Goal: Task Accomplishment & Management: Manage account settings

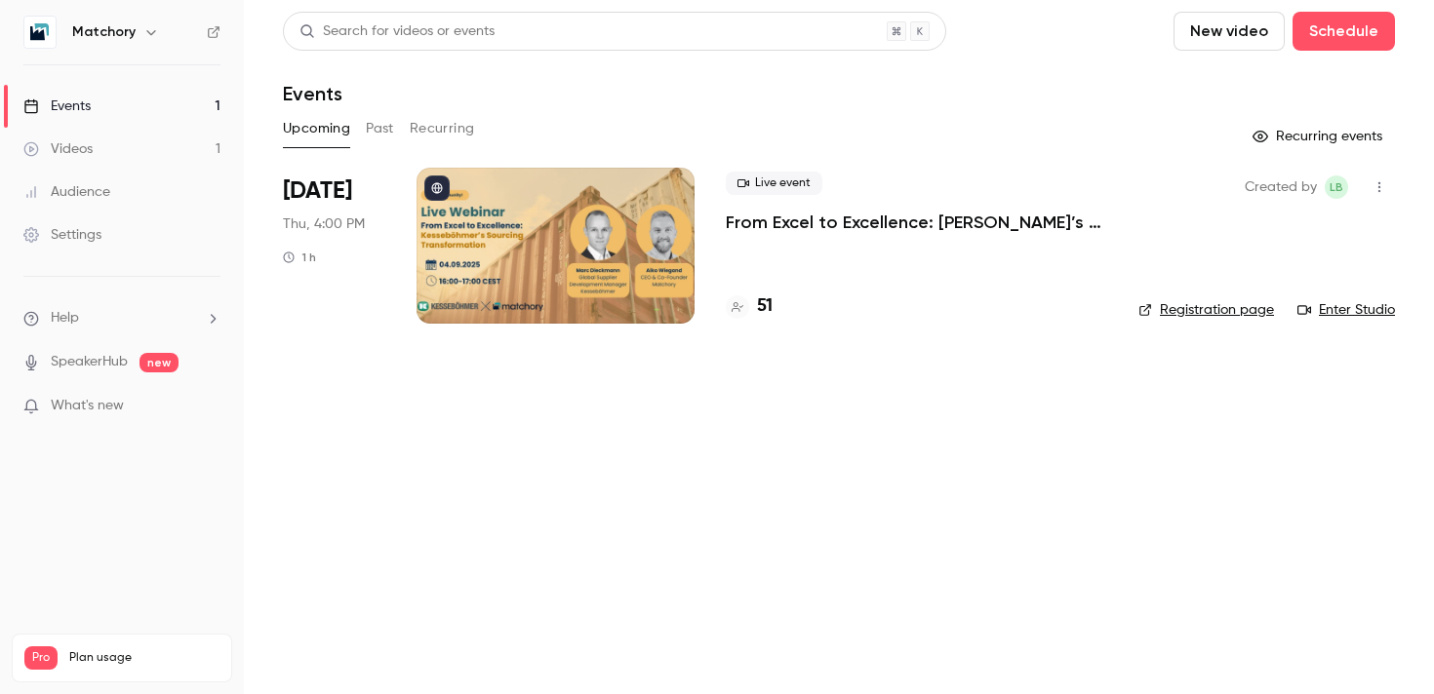
click at [567, 253] on div at bounding box center [555, 246] width 278 height 156
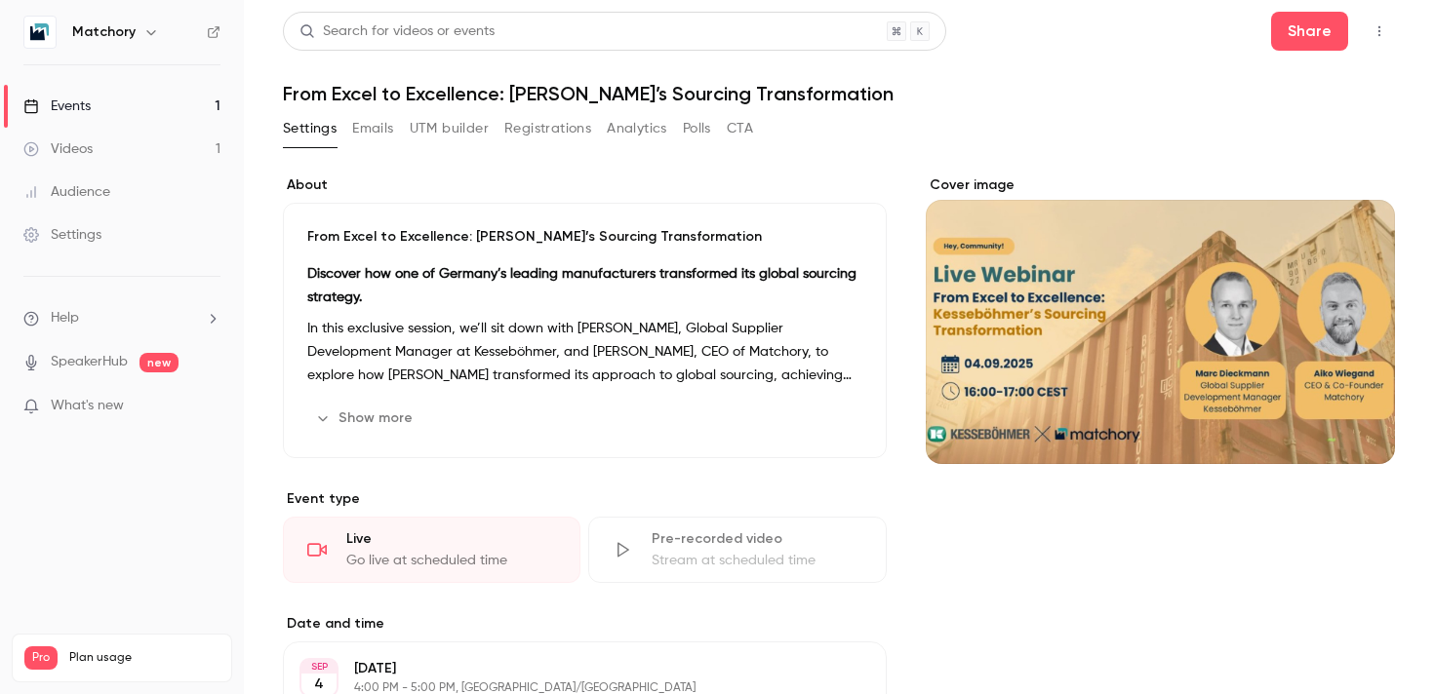
click at [536, 128] on button "Registrations" at bounding box center [547, 128] width 87 height 31
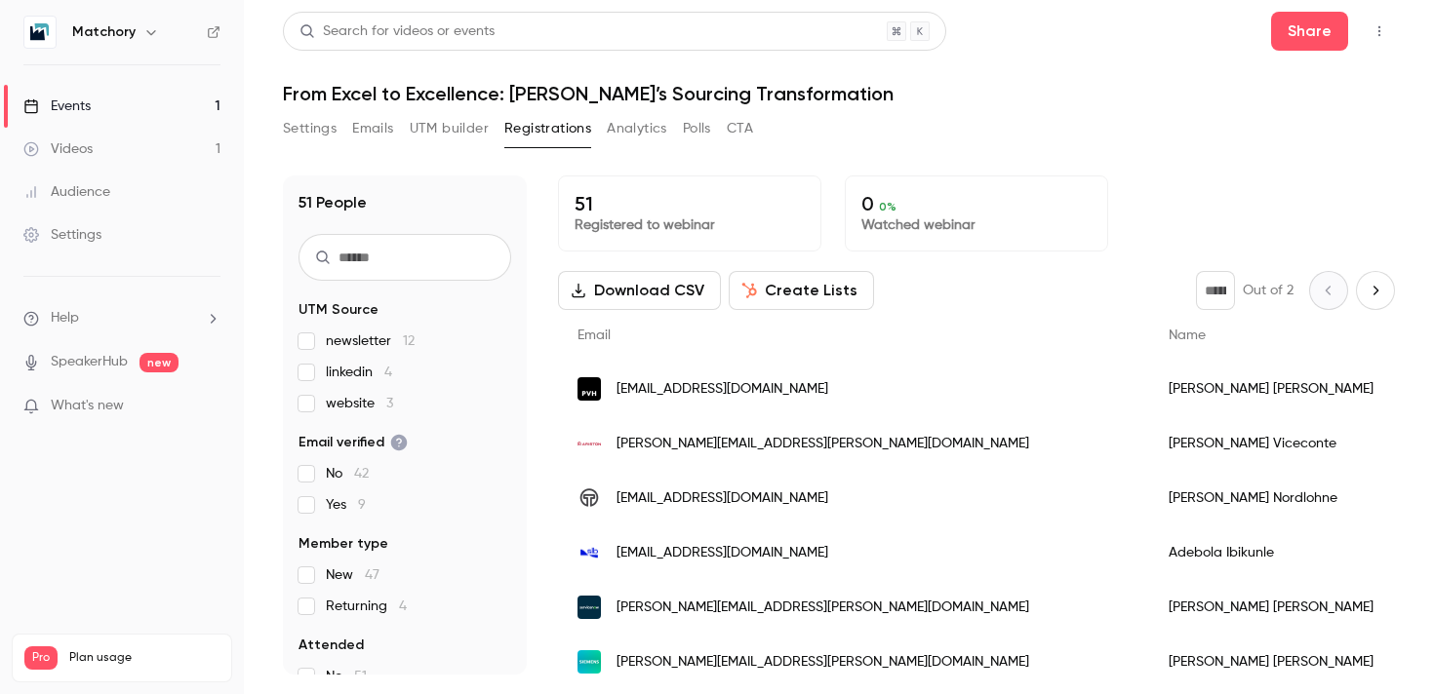
click at [443, 112] on div "Search for videos or events Share From Excel to Excellence: Kesseböhmer’s Sourc…" at bounding box center [839, 343] width 1112 height 663
click at [424, 130] on button "UTM builder" at bounding box center [449, 128] width 79 height 31
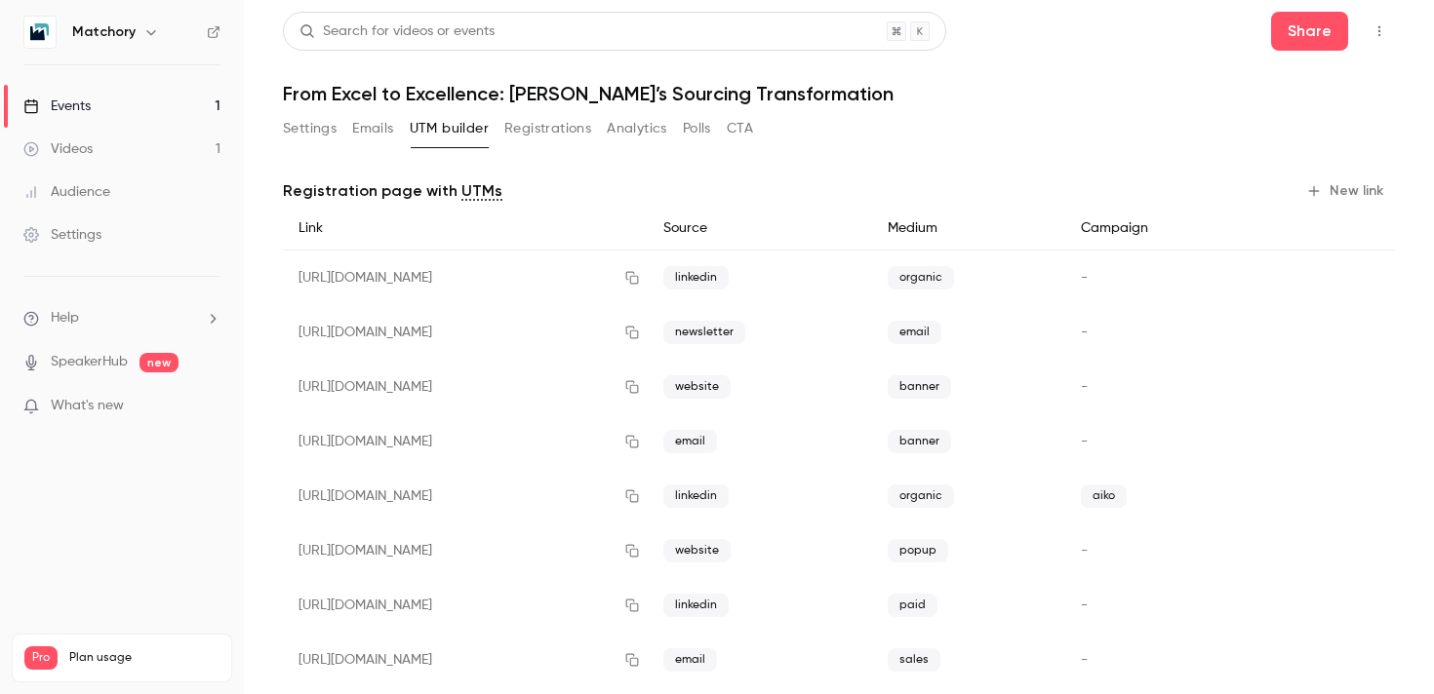
click at [296, 117] on button "Settings" at bounding box center [310, 128] width 54 height 31
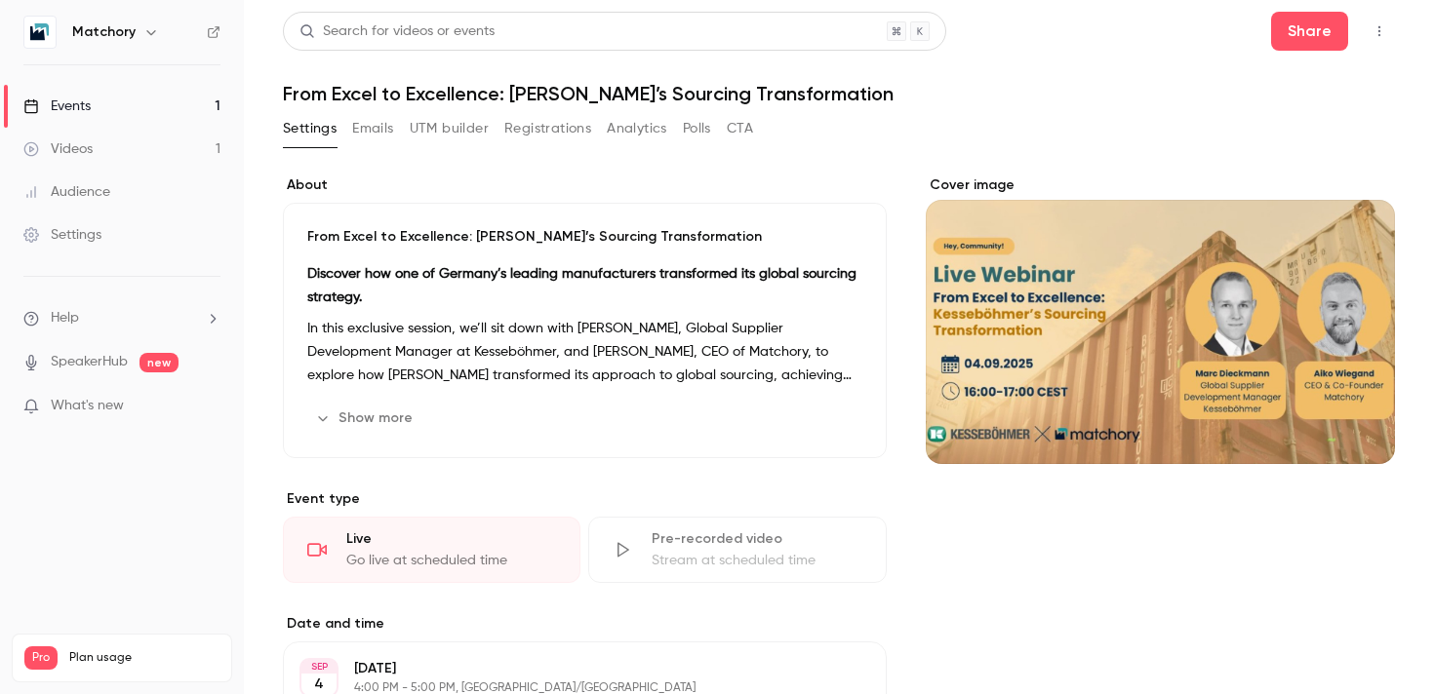
click at [358, 420] on button "Show more" at bounding box center [365, 418] width 117 height 31
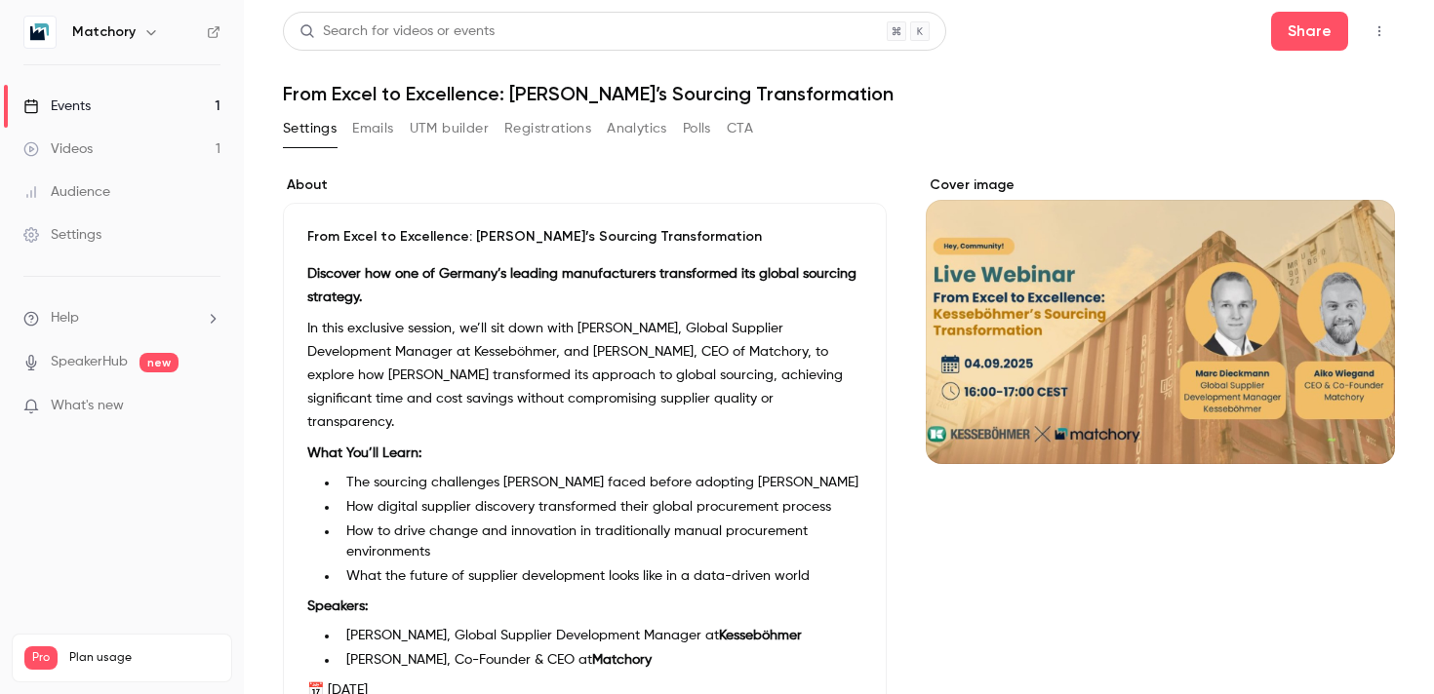
click at [480, 120] on button "UTM builder" at bounding box center [449, 128] width 79 height 31
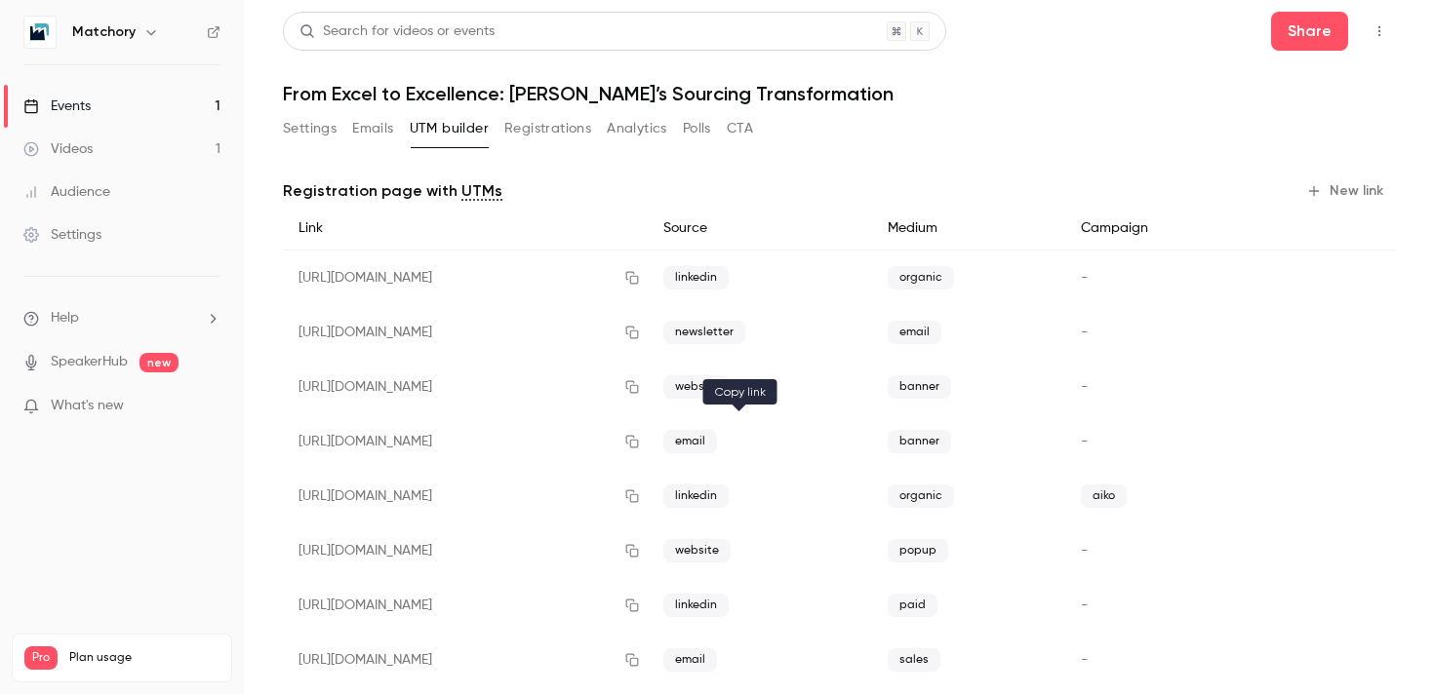
scroll to position [145, 0]
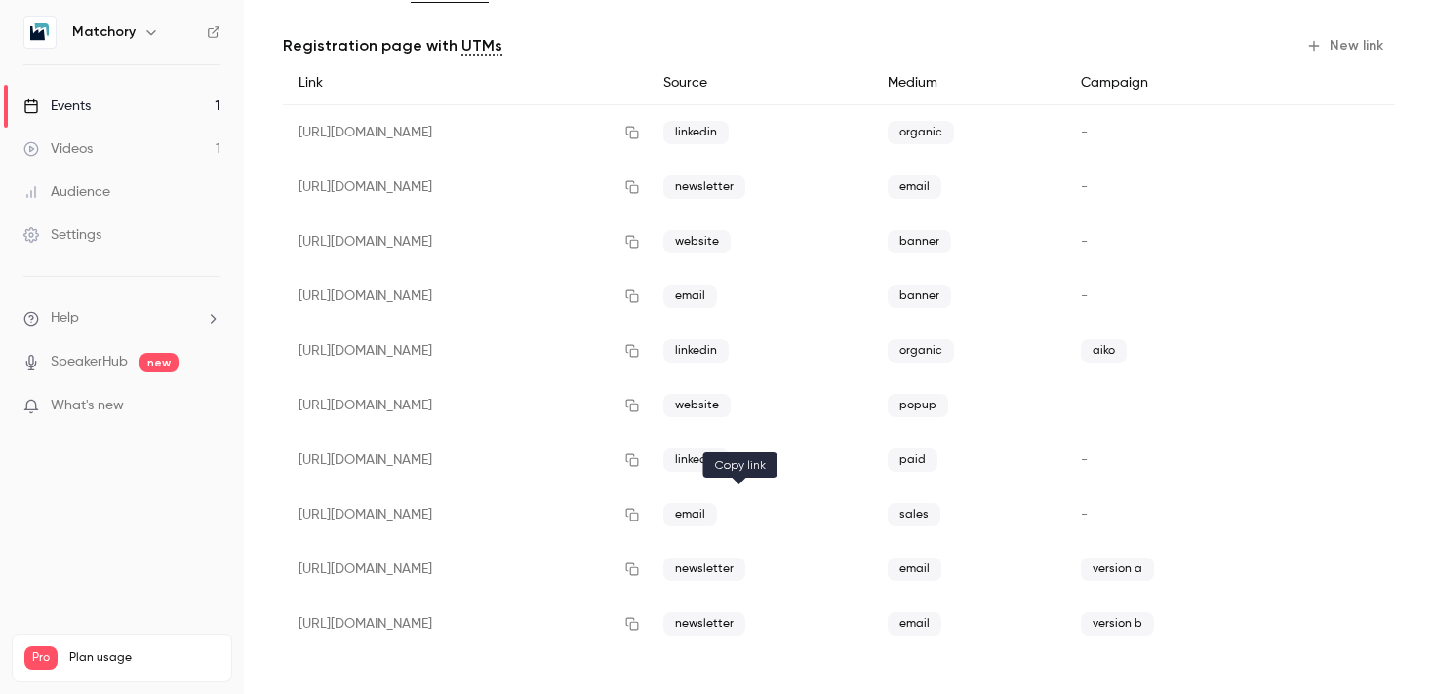
click at [640, 517] on icon "button" at bounding box center [632, 515] width 16 height 14
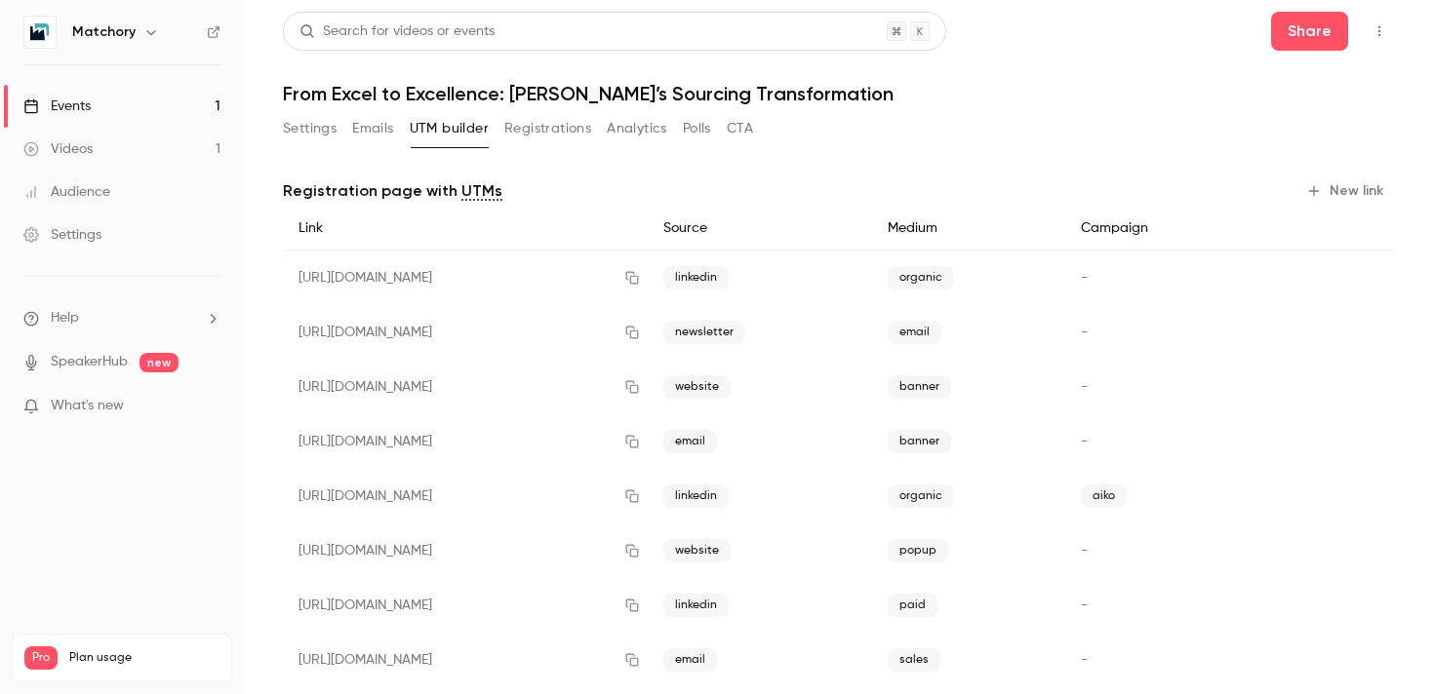
click at [369, 124] on button "Emails" at bounding box center [372, 128] width 41 height 31
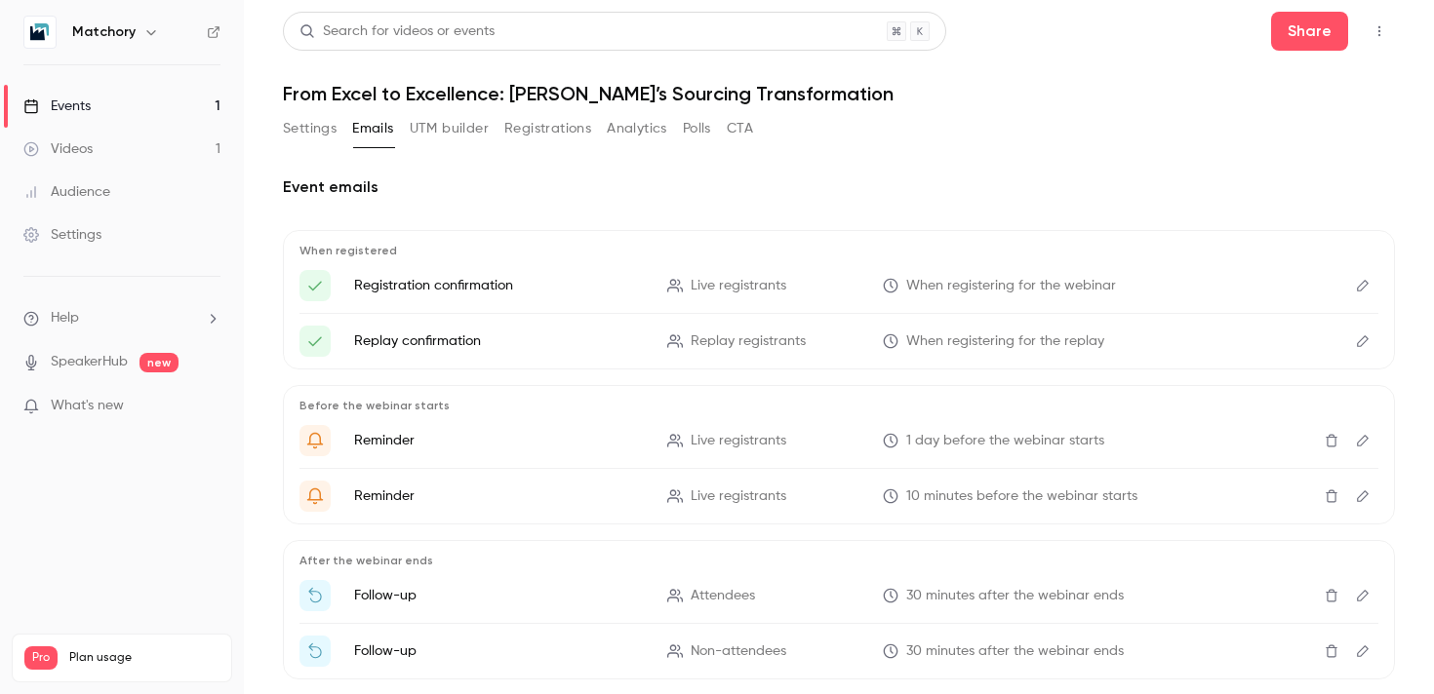
click at [331, 124] on button "Settings" at bounding box center [310, 128] width 54 height 31
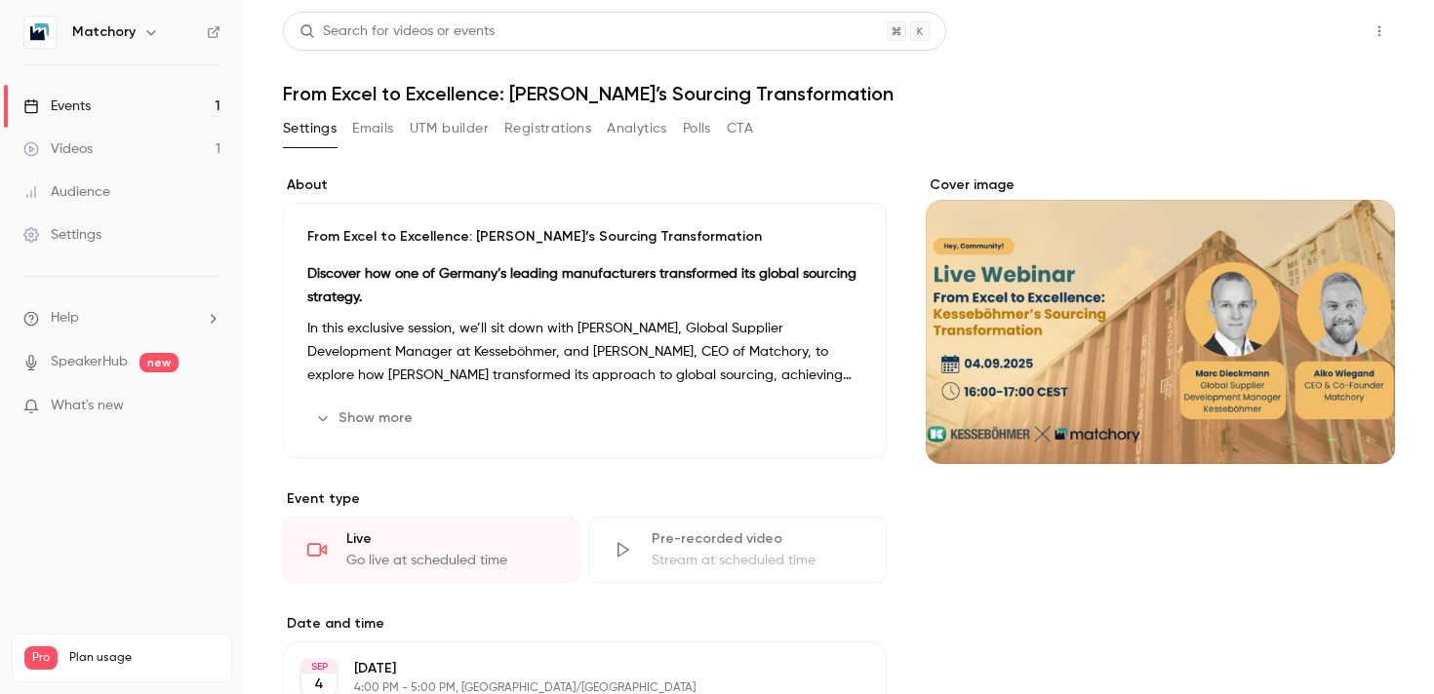
click at [1337, 18] on button "Share" at bounding box center [1309, 31] width 77 height 39
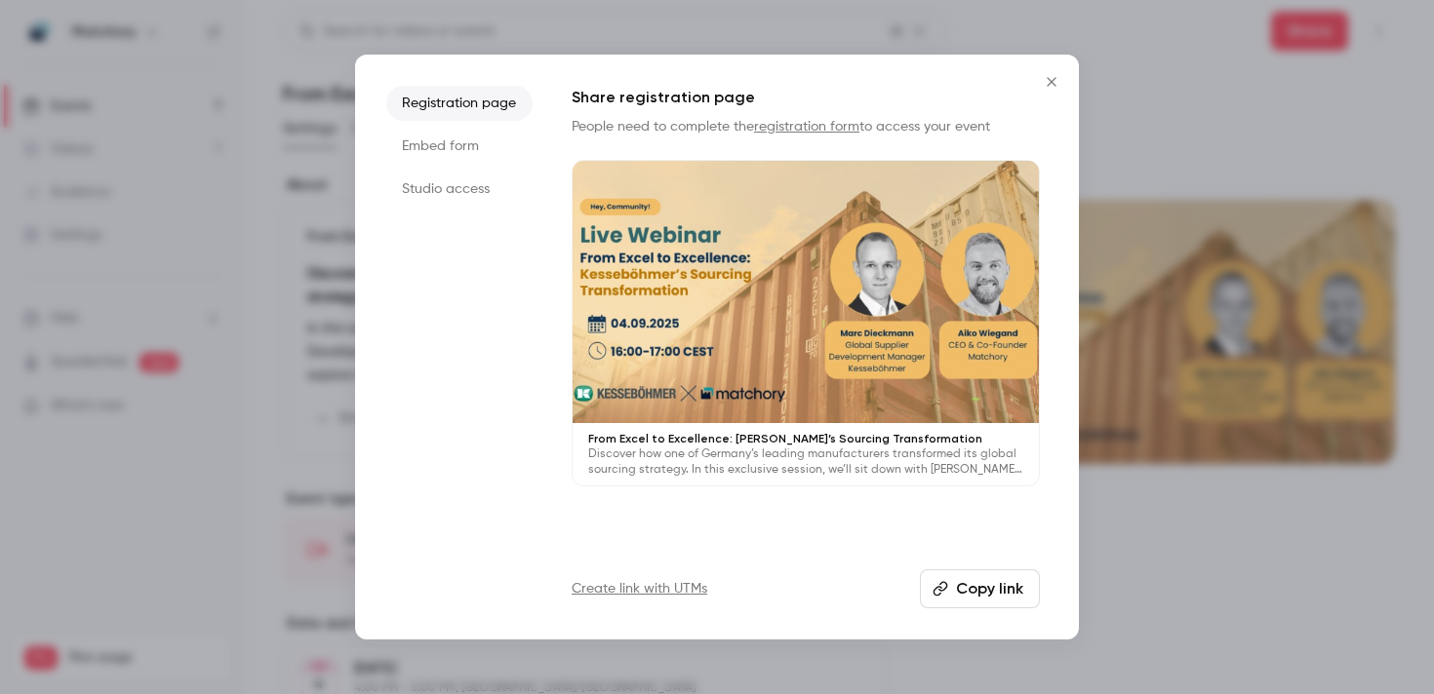
click at [962, 602] on button "Copy link" at bounding box center [980, 589] width 120 height 39
click at [1053, 70] on button "Close" at bounding box center [1051, 81] width 39 height 39
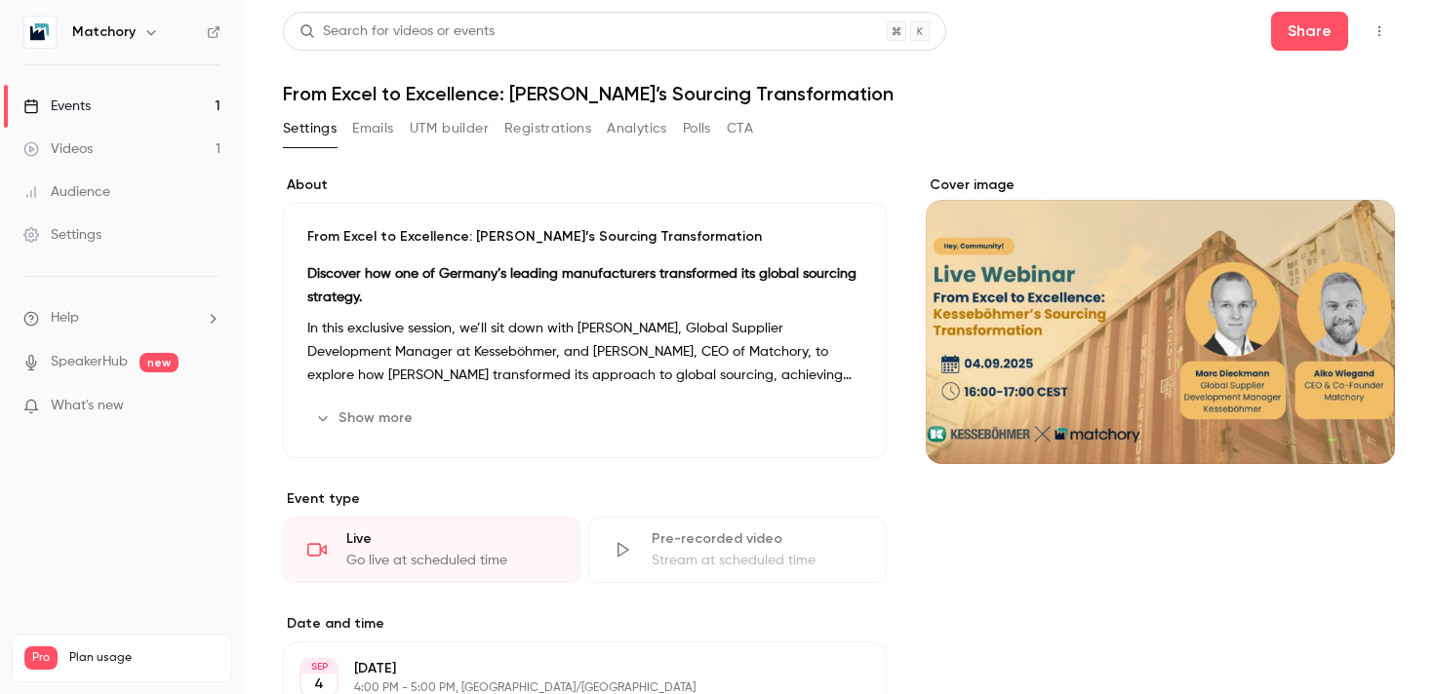
click at [523, 132] on button "Registrations" at bounding box center [547, 128] width 87 height 31
